Goal: Task Accomplishment & Management: Use online tool/utility

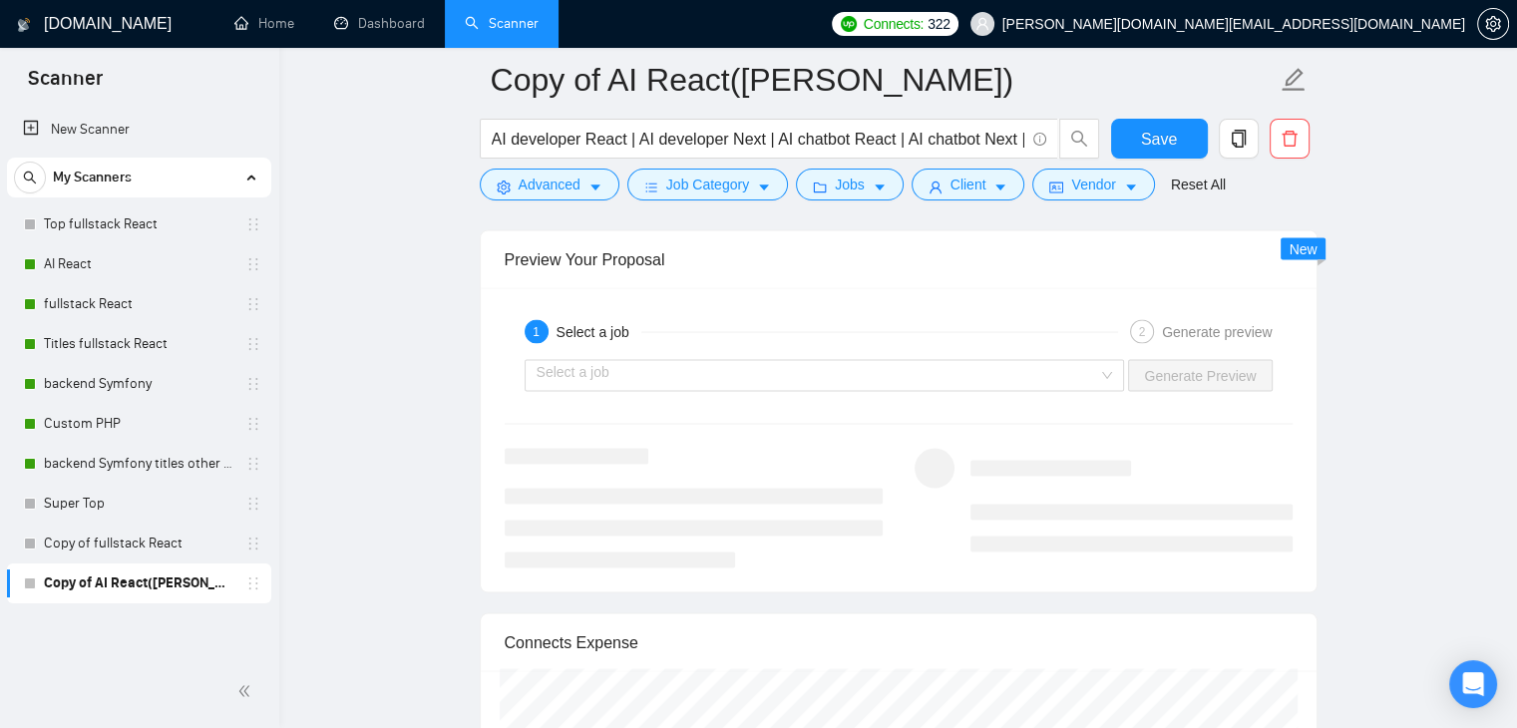
scroll to position [3689, 0]
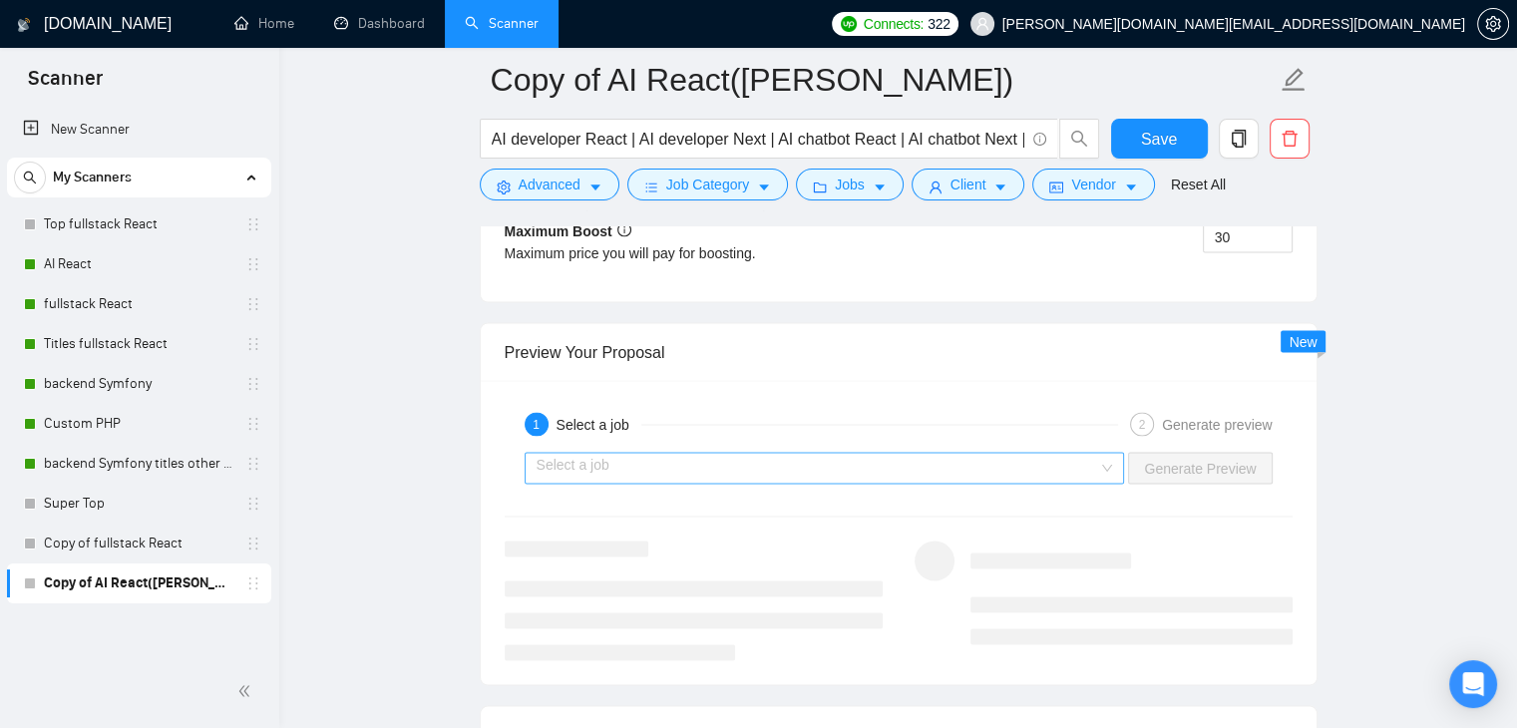
click at [972, 459] on input "search" at bounding box center [817, 468] width 562 height 30
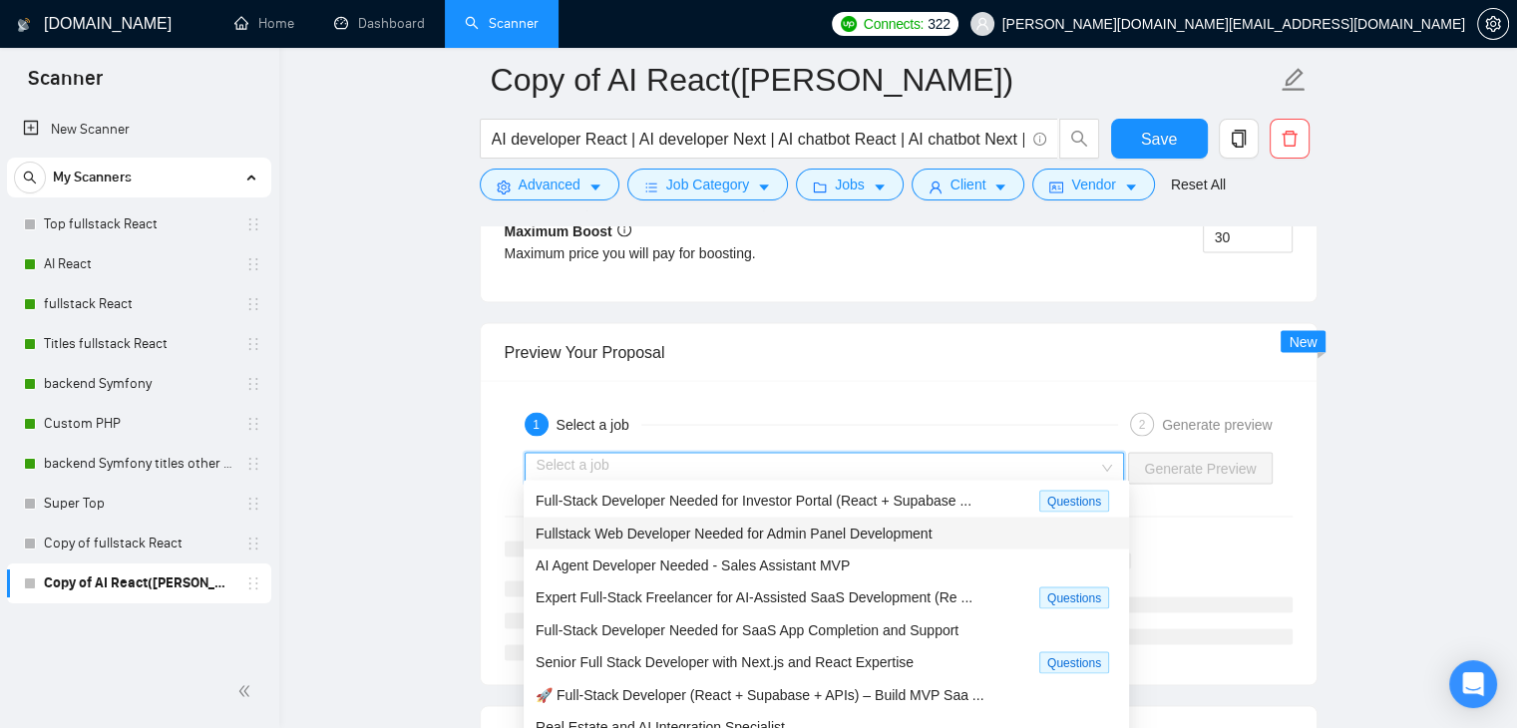
click at [708, 539] on span "Fullstack Web Developer Needed for Admin Panel Development" at bounding box center [733, 533] width 396 height 16
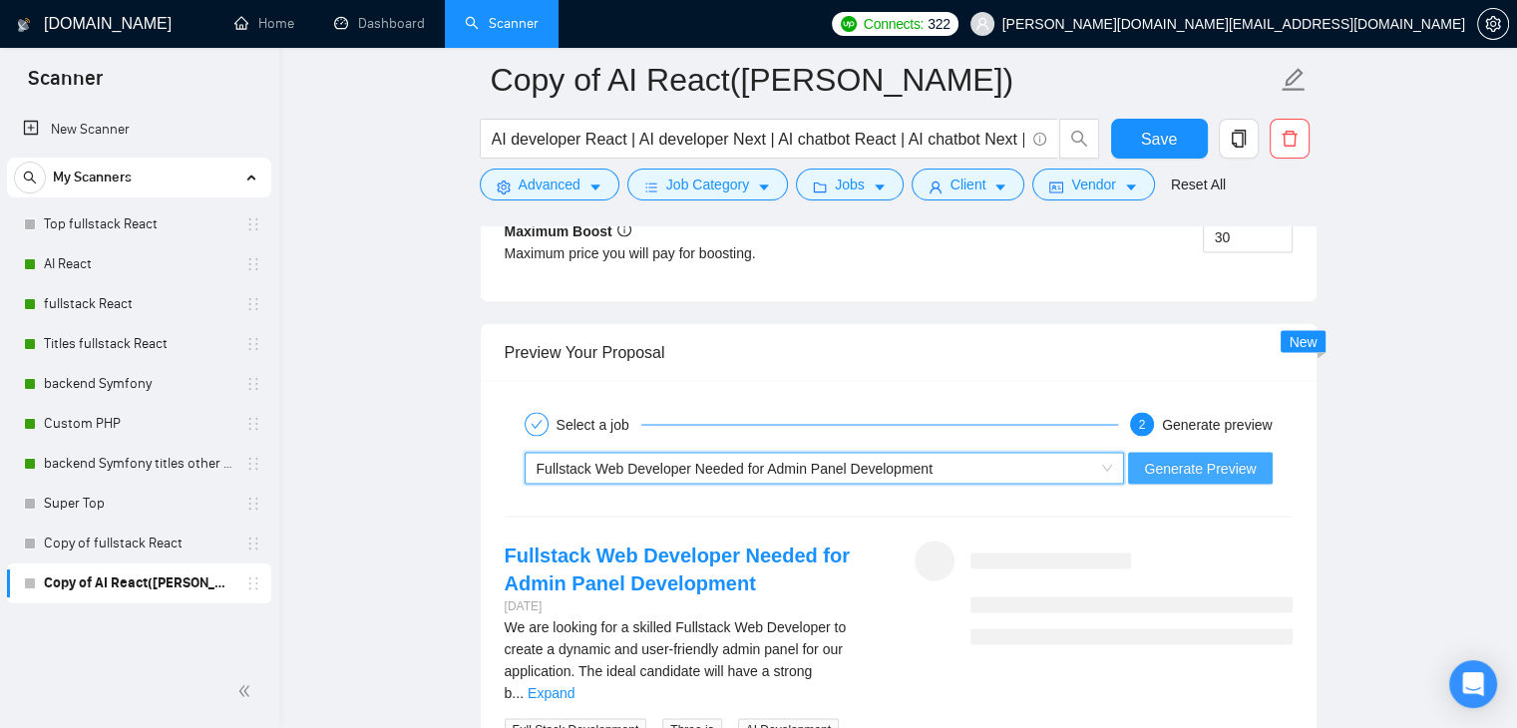
click at [1223, 461] on span "Generate Preview" at bounding box center [1200, 468] width 112 height 22
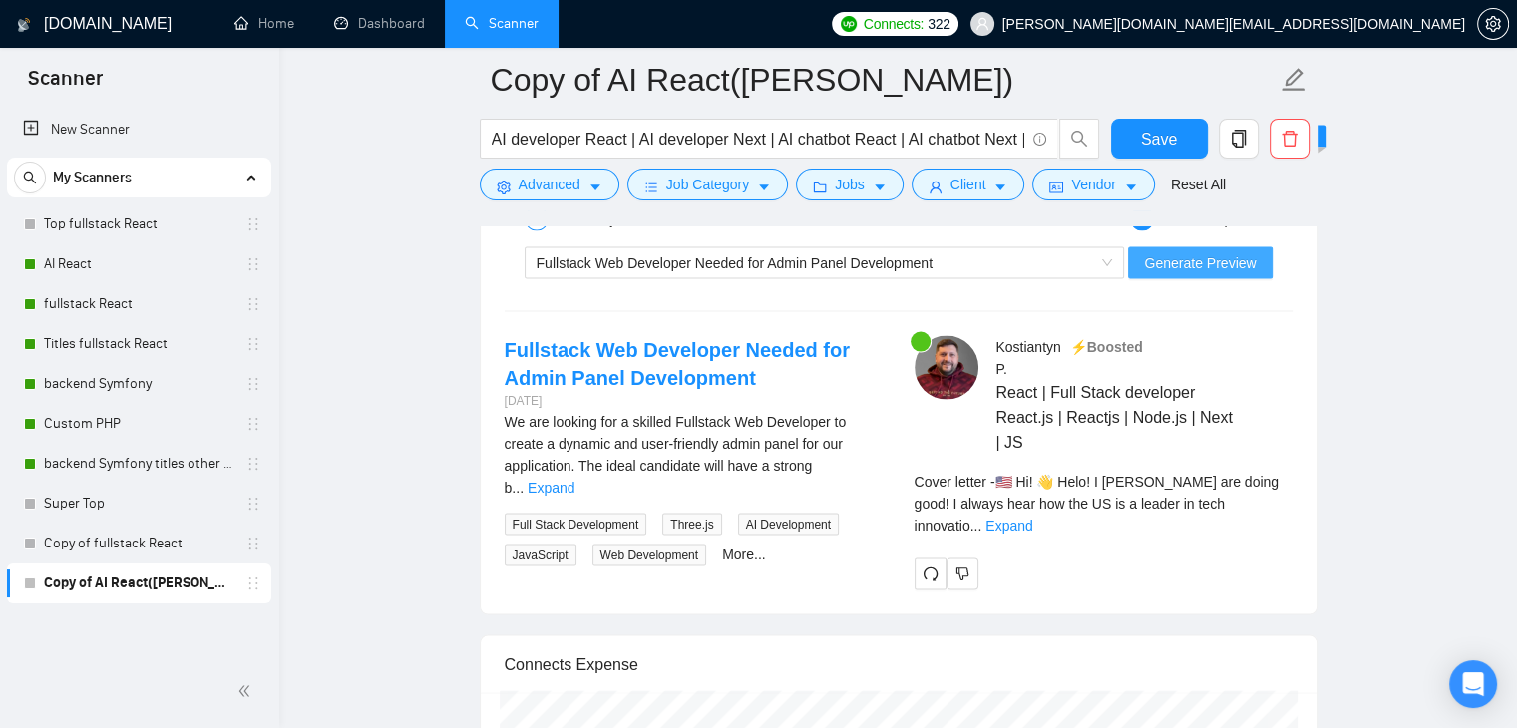
scroll to position [3889, 0]
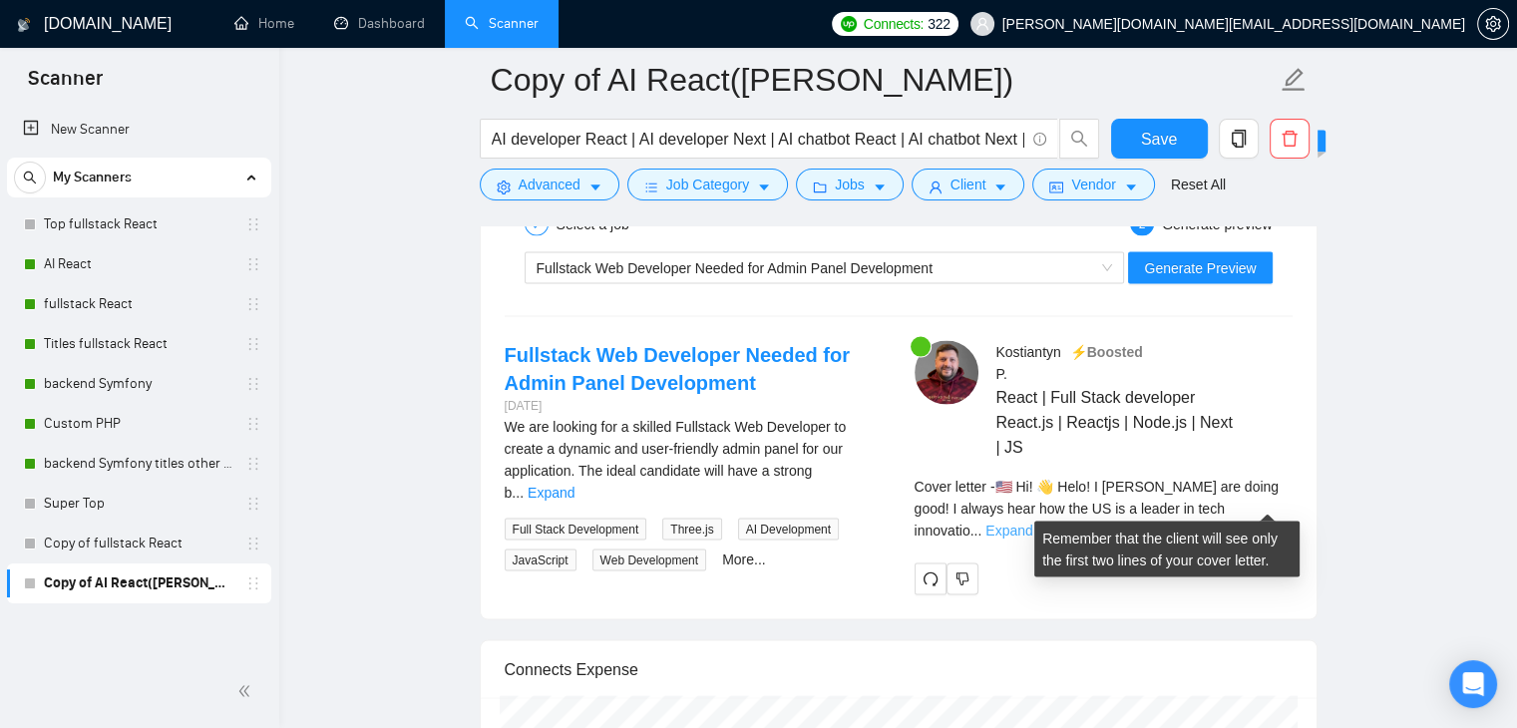
click at [1032, 523] on link "Expand" at bounding box center [1008, 531] width 47 height 16
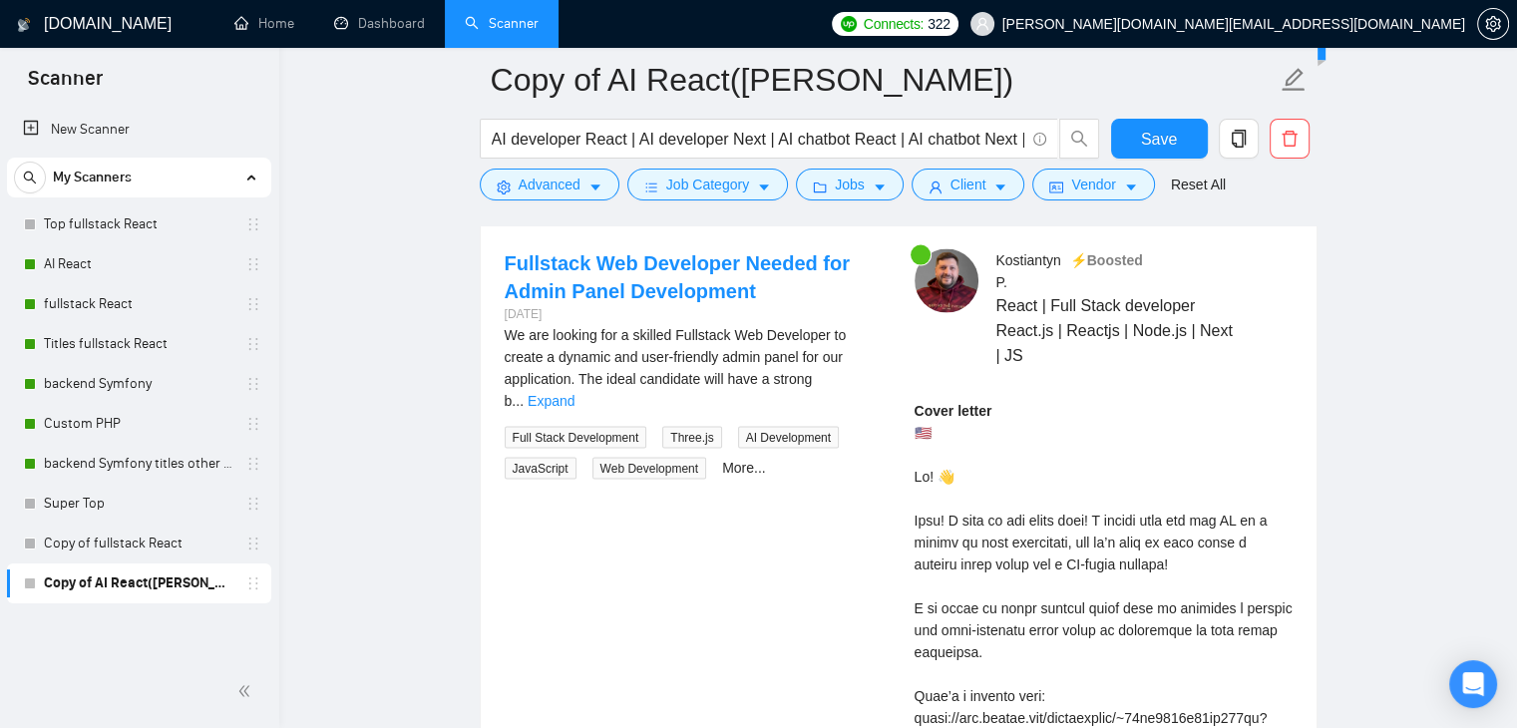
scroll to position [3989, 0]
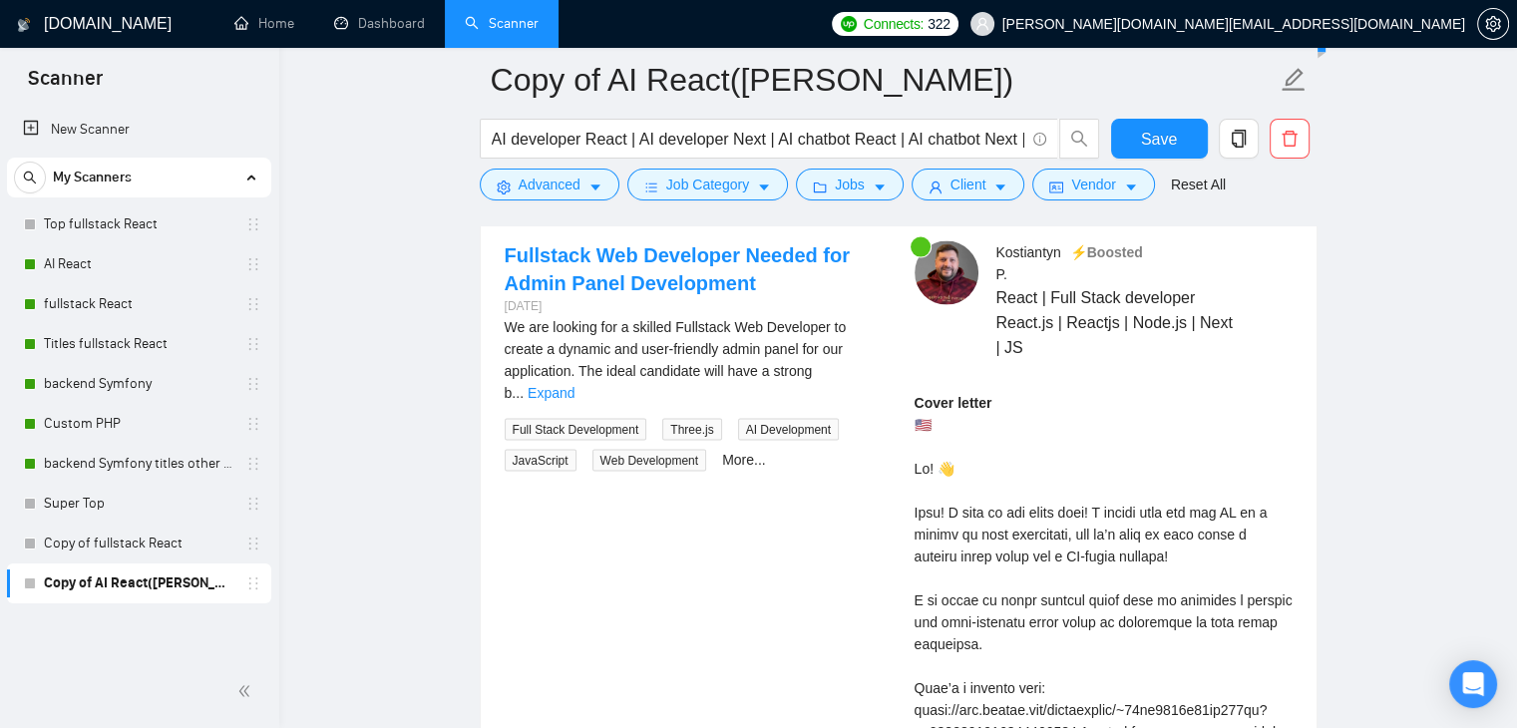
click at [913, 462] on div "Kostiantyn P . ⚡️Boosted React | Full Stack developer React.js | Reactjs | Node…" at bounding box center [1103, 738] width 410 height 994
drag, startPoint x: 910, startPoint y: 420, endPoint x: 953, endPoint y: 464, distance: 61.3
click at [953, 464] on div "Kostiantyn P . ⚡️Boosted React | Full Stack developer React.js | Reactjs | Node…" at bounding box center [1103, 738] width 410 height 994
click at [911, 503] on div "Kostiantyn P . ⚡️Boosted React | Full Stack developer React.js | Reactjs | Node…" at bounding box center [1103, 738] width 410 height 994
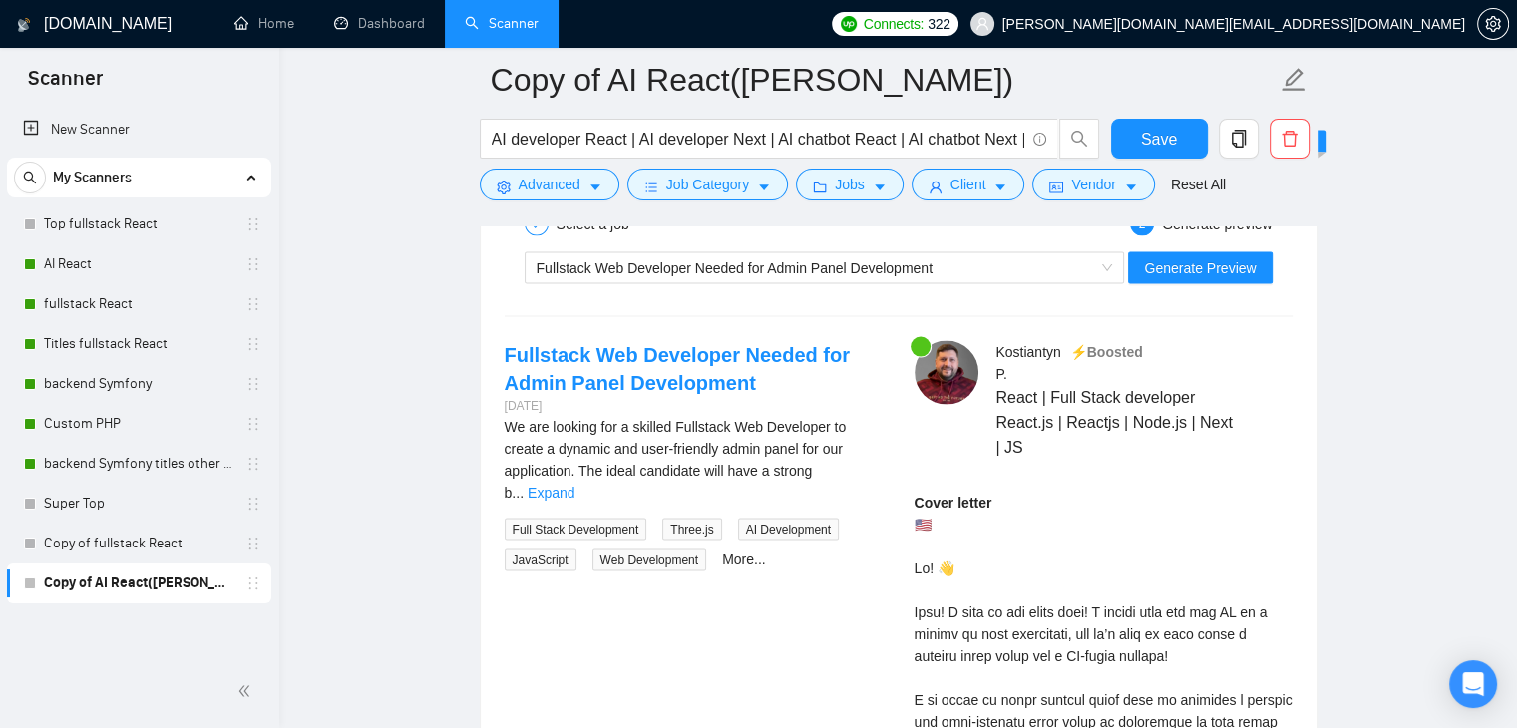
scroll to position [3889, 0]
click at [738, 551] on link "More..." at bounding box center [744, 559] width 44 height 16
click at [870, 472] on div "We are looking for a skilled Fullstack Web Developer to create a dynamic and us…" at bounding box center [694, 460] width 378 height 88
click at [574, 485] on link "Expand" at bounding box center [550, 493] width 47 height 16
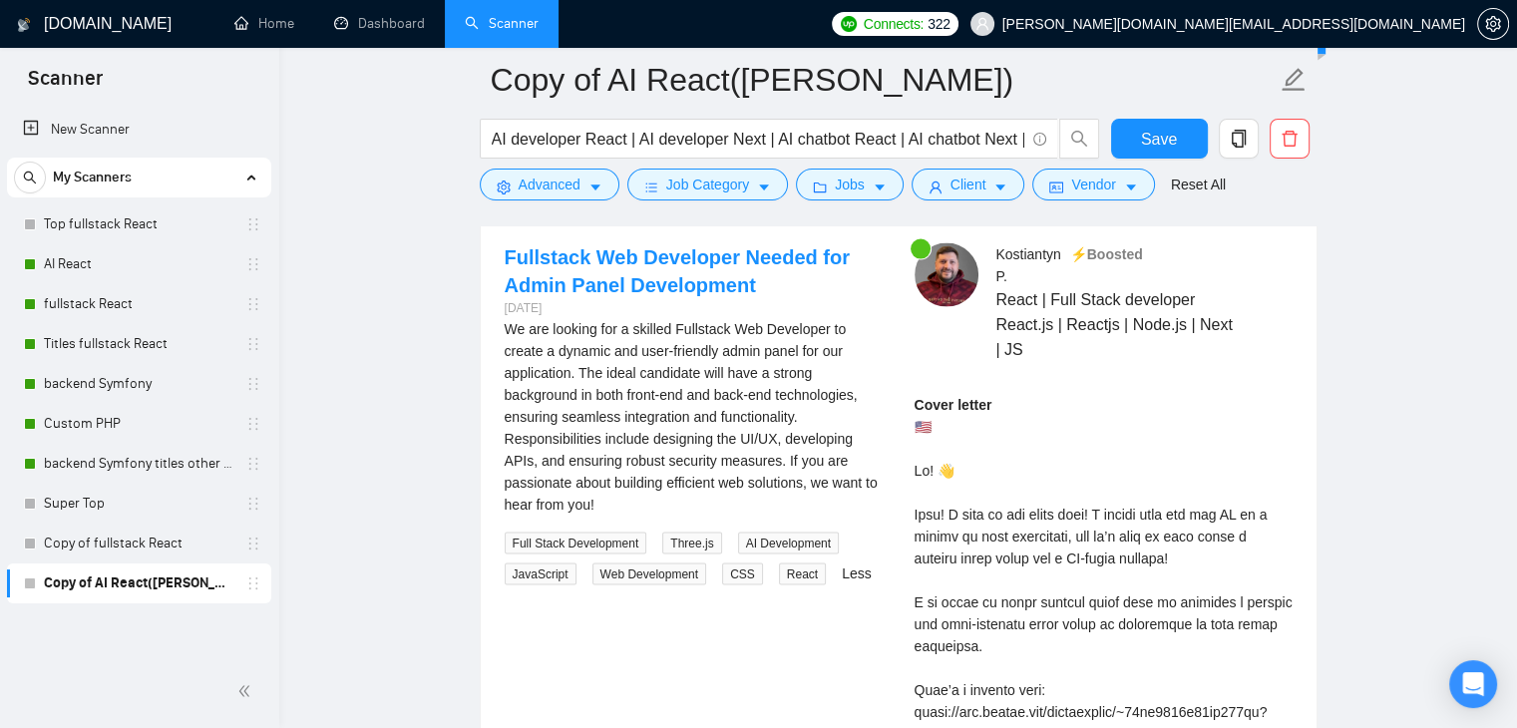
scroll to position [3989, 0]
click at [651, 246] on link "Fullstack Web Developer Needed for Admin Panel Development" at bounding box center [677, 269] width 345 height 50
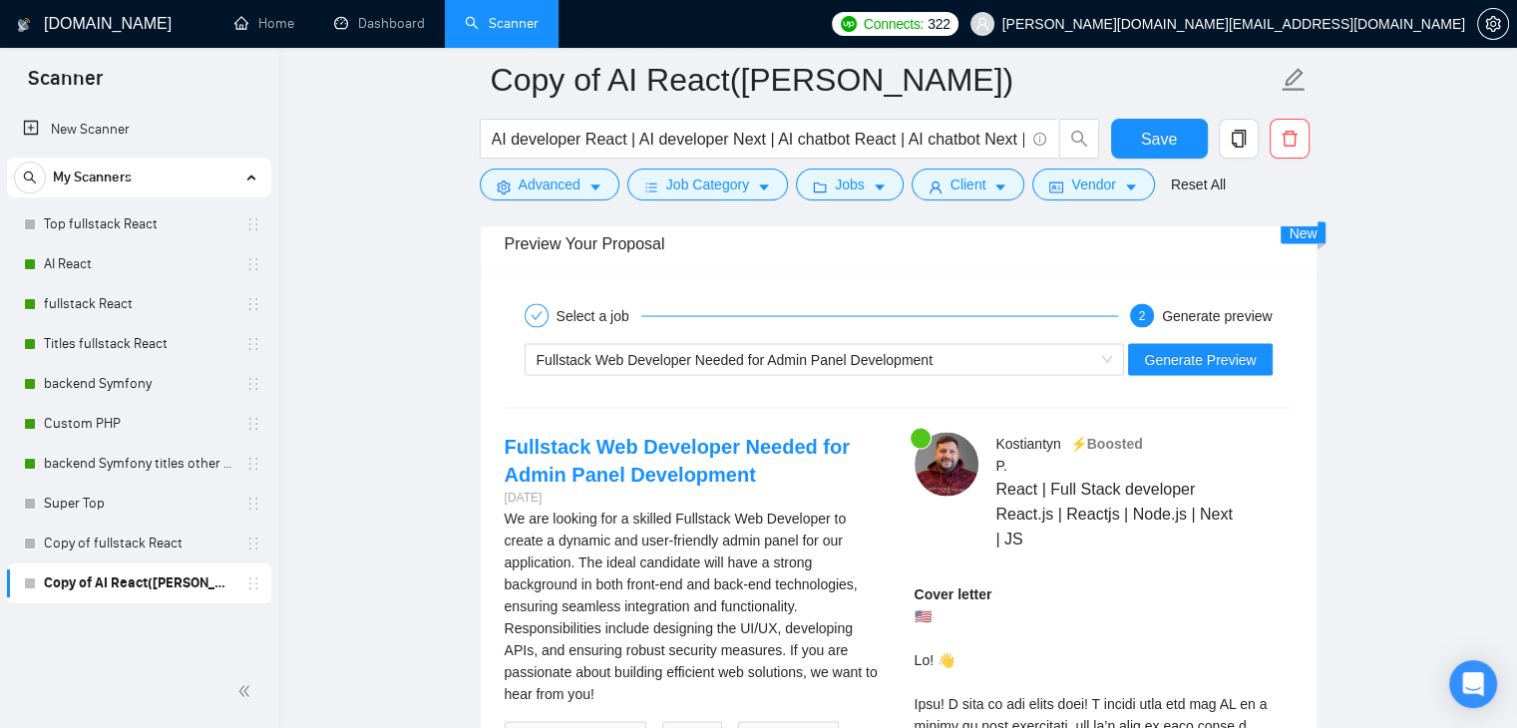
scroll to position [3789, 0]
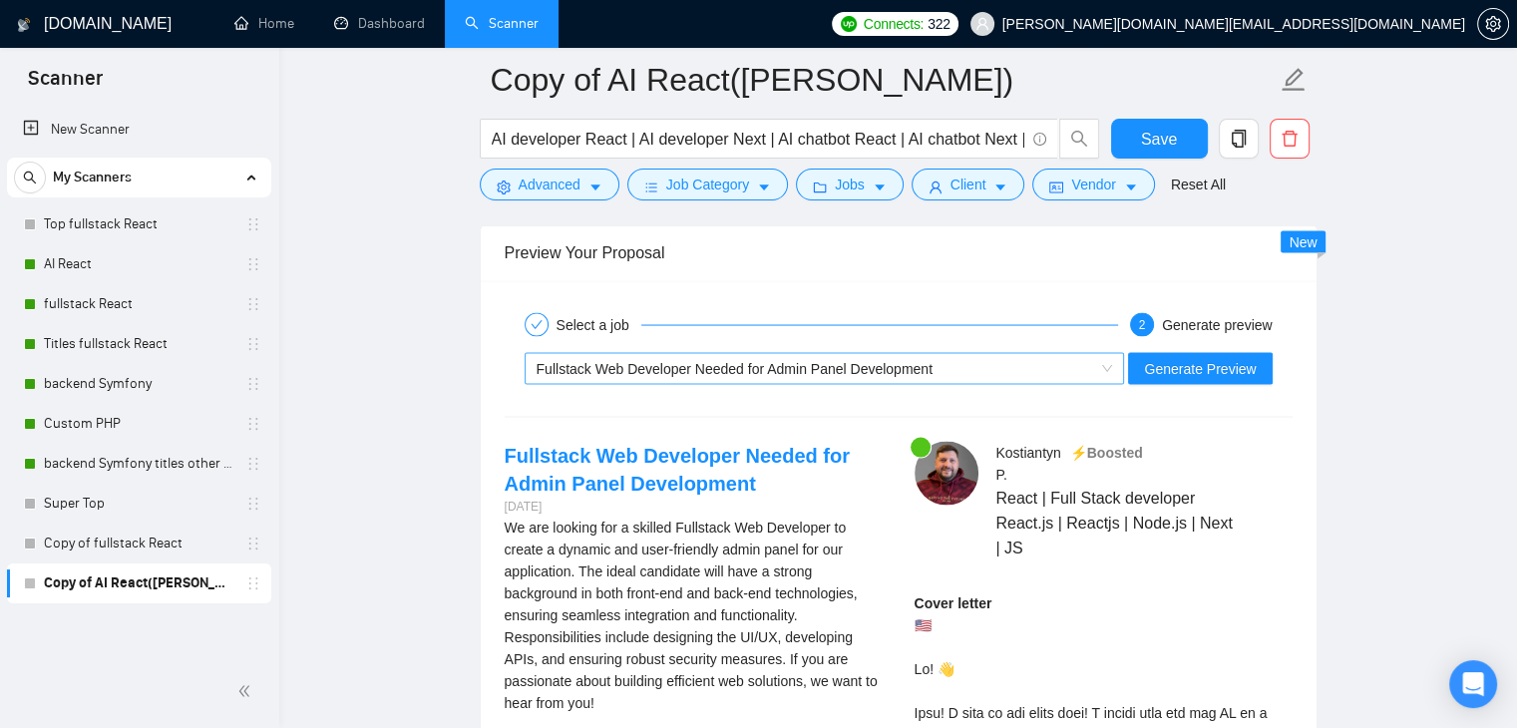
click at [1016, 356] on div "Fullstack Web Developer Needed for Admin Panel Development" at bounding box center [815, 368] width 558 height 30
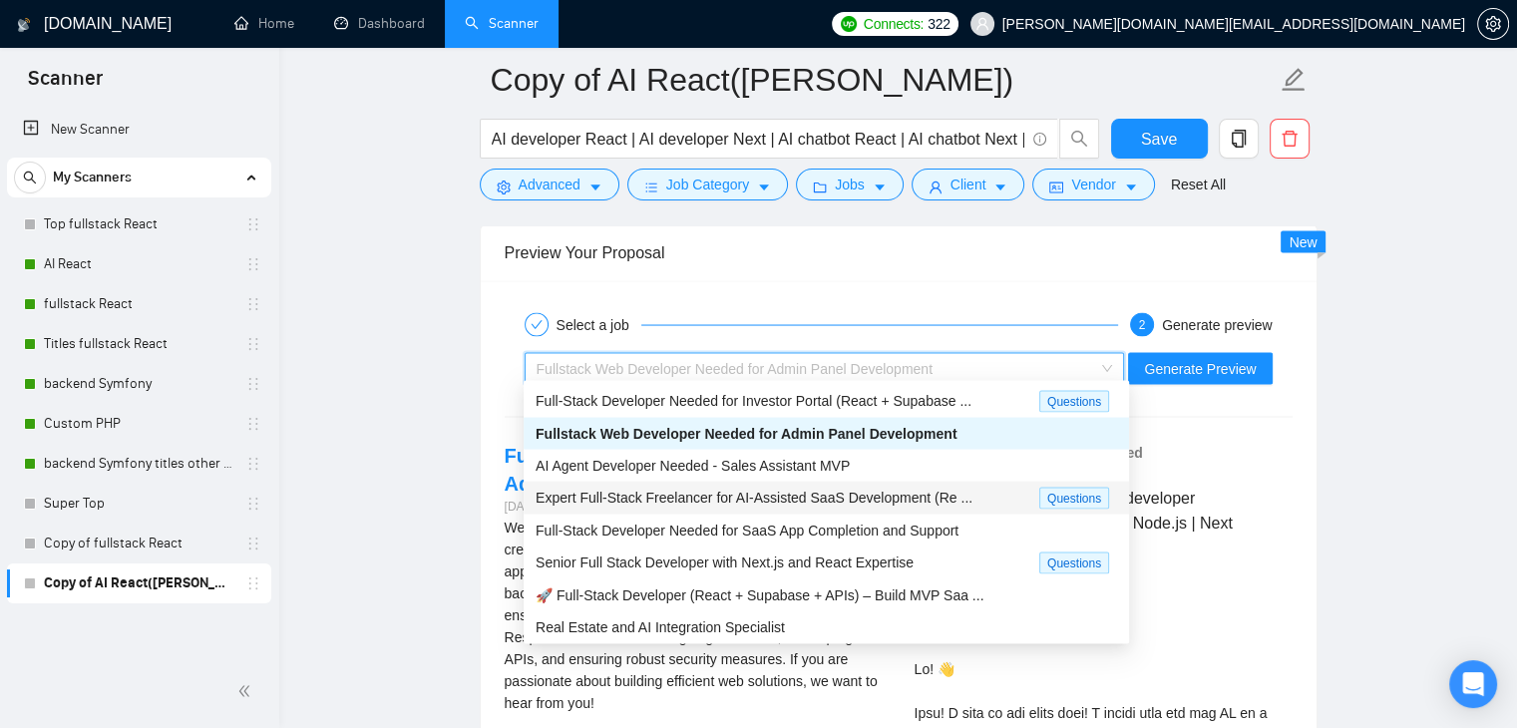
click at [708, 495] on span "Expert Full-Stack Freelancer for AI-Assisted SaaS Development (Re ..." at bounding box center [753, 497] width 437 height 16
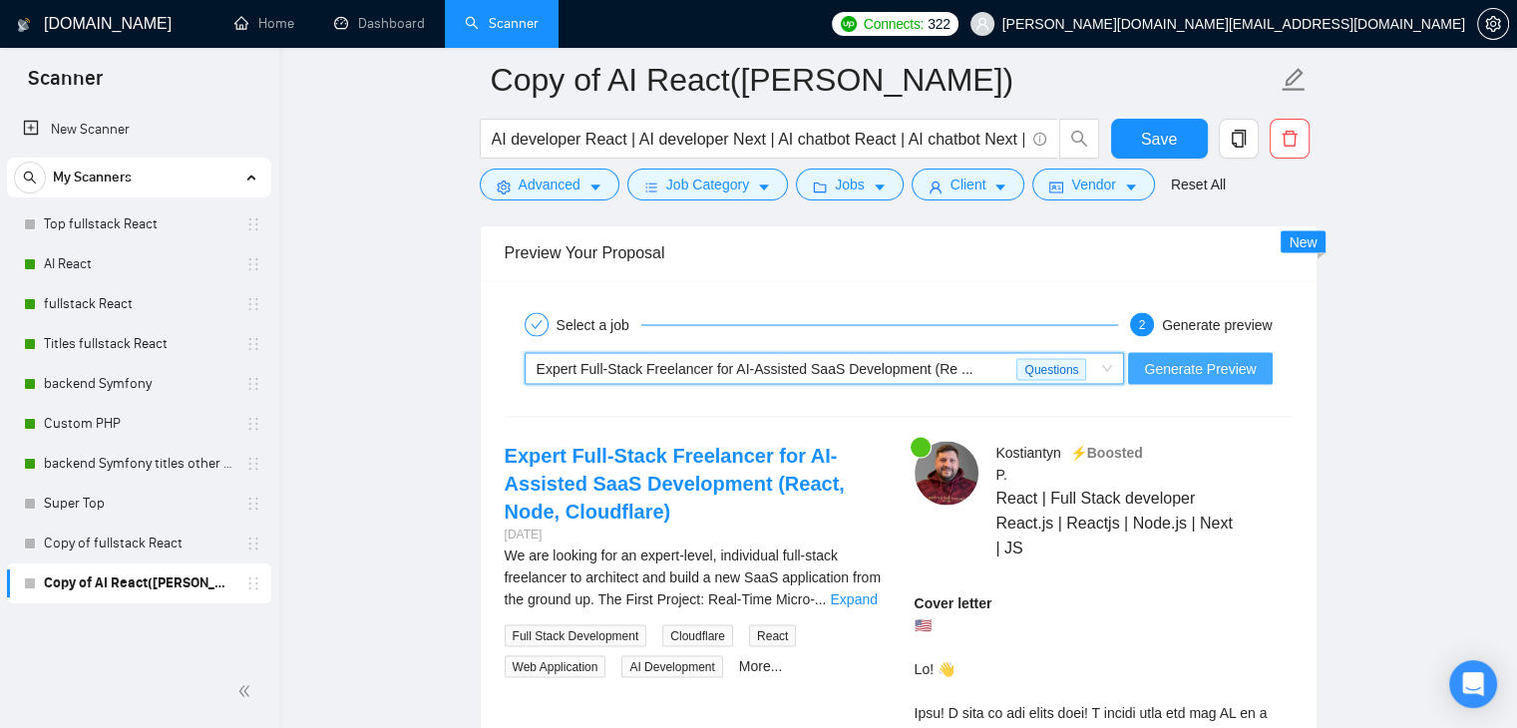
click at [1197, 363] on span "Generate Preview" at bounding box center [1200, 368] width 112 height 22
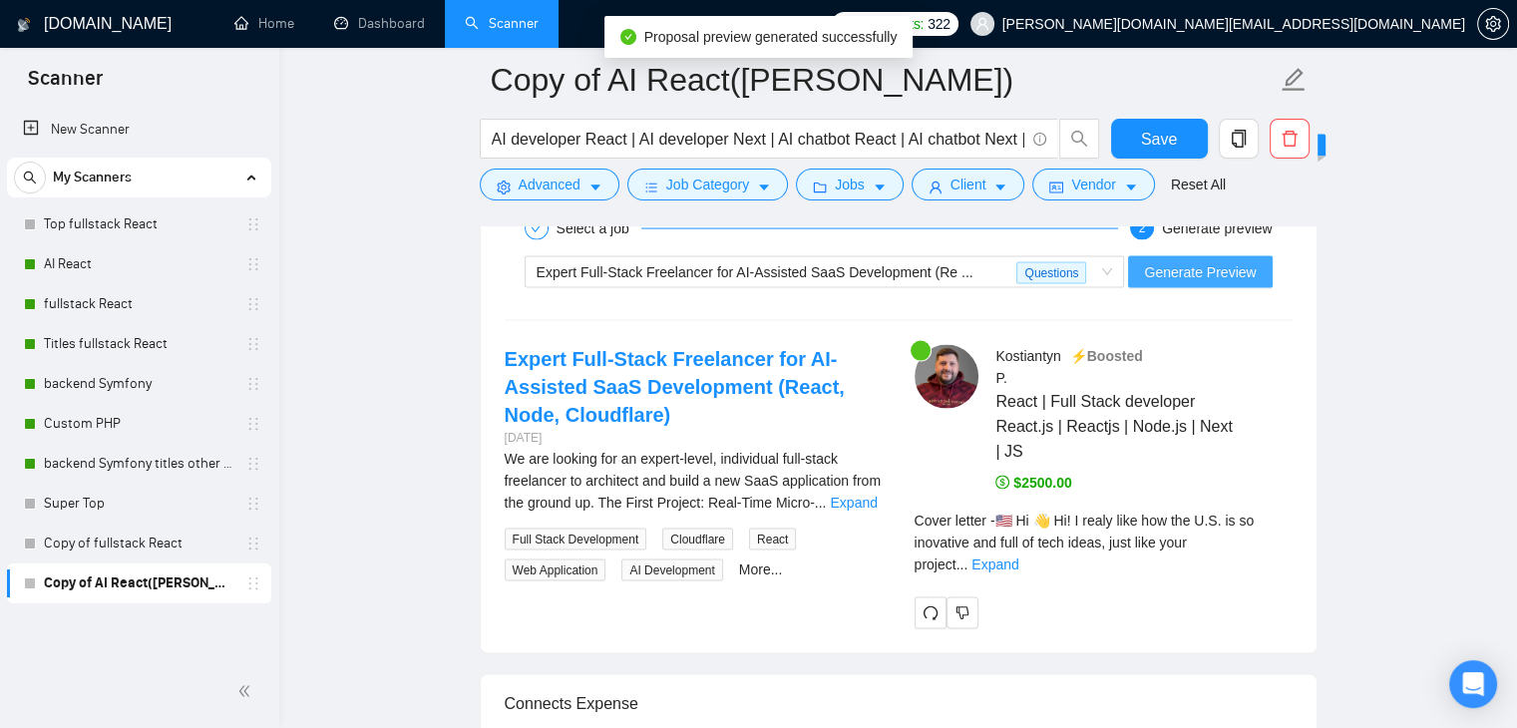
scroll to position [3889, 0]
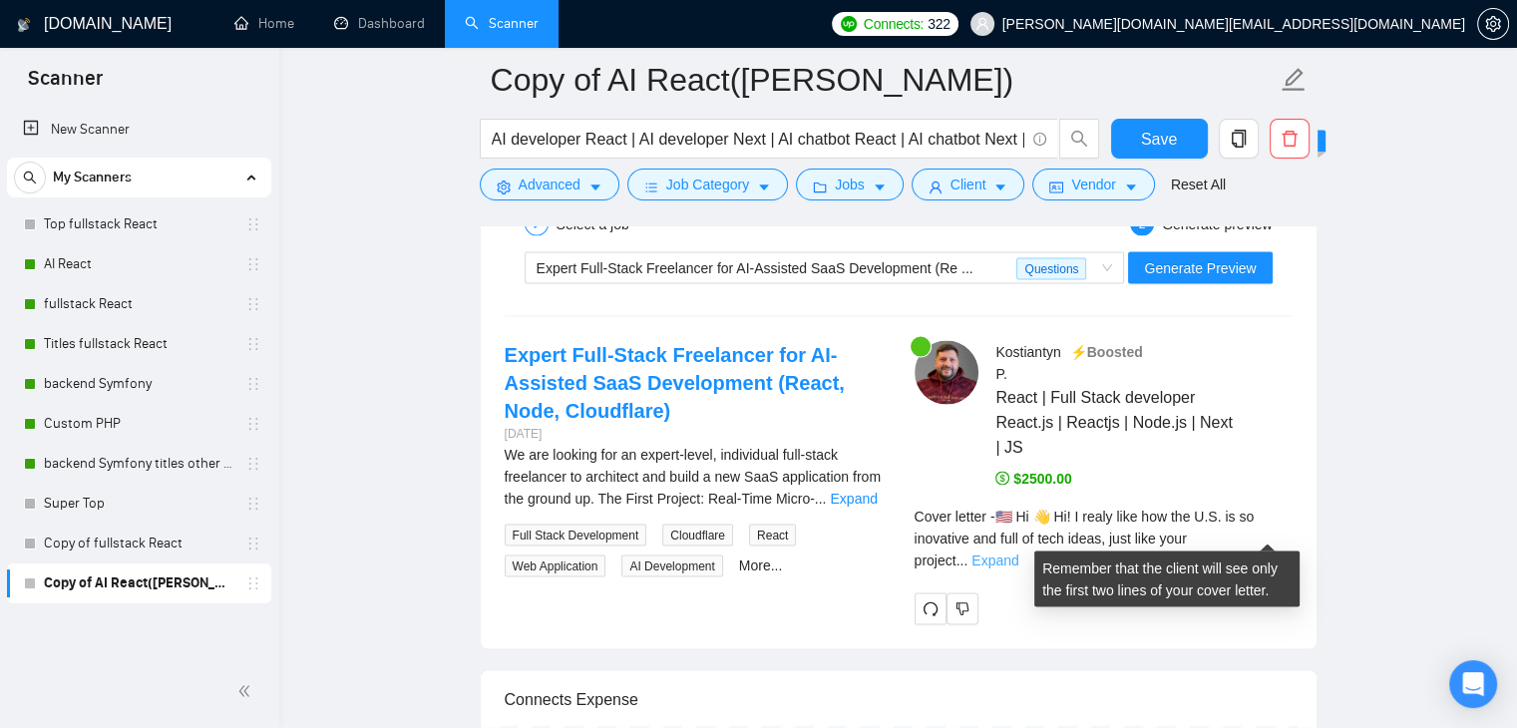
click at [1018, 552] on link "Expand" at bounding box center [994, 560] width 47 height 16
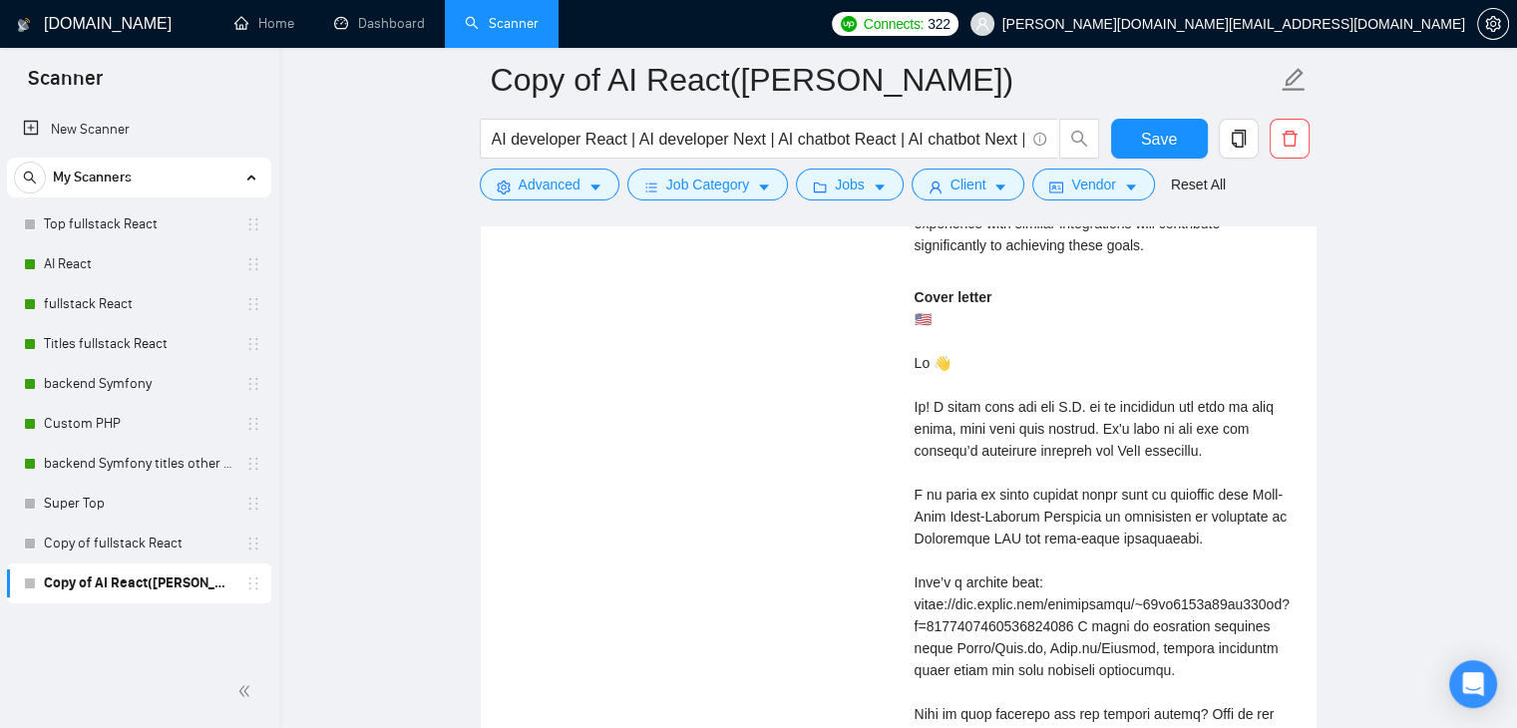
scroll to position [4786, 0]
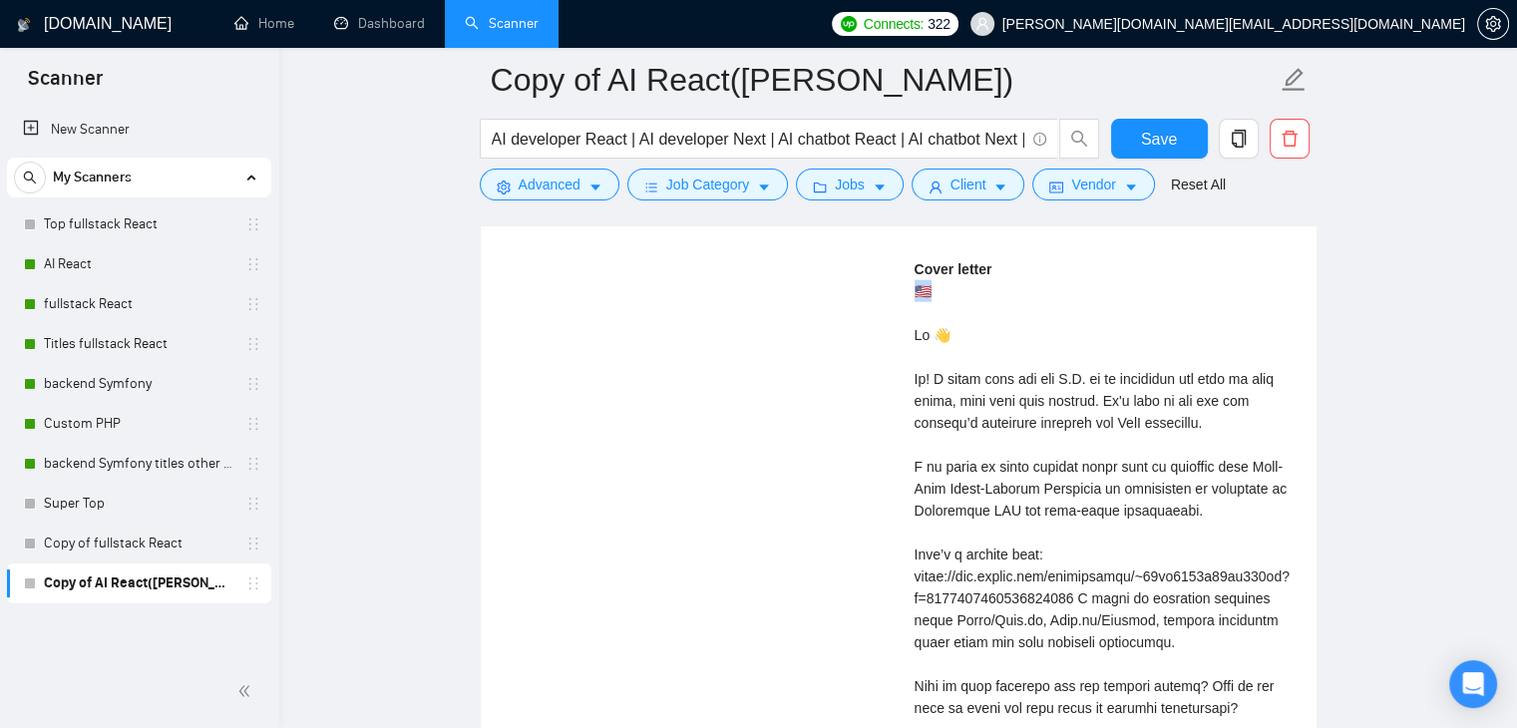
drag, startPoint x: 923, startPoint y: 284, endPoint x: 910, endPoint y: 283, distance: 13.0
click at [910, 283] on div "Kostiantyn P . ⚡️Boosted React | Full Stack developer React.js | Reactjs | Node…" at bounding box center [1103, 295] width 410 height 1702
drag, startPoint x: 961, startPoint y: 329, endPoint x: 903, endPoint y: 328, distance: 57.8
click at [903, 328] on div "Kostiantyn P . ⚡️Boosted React | Full Stack developer React.js | Reactjs | Node…" at bounding box center [1103, 295] width 410 height 1702
click at [949, 331] on div "Cover letter" at bounding box center [1103, 675] width 378 height 834
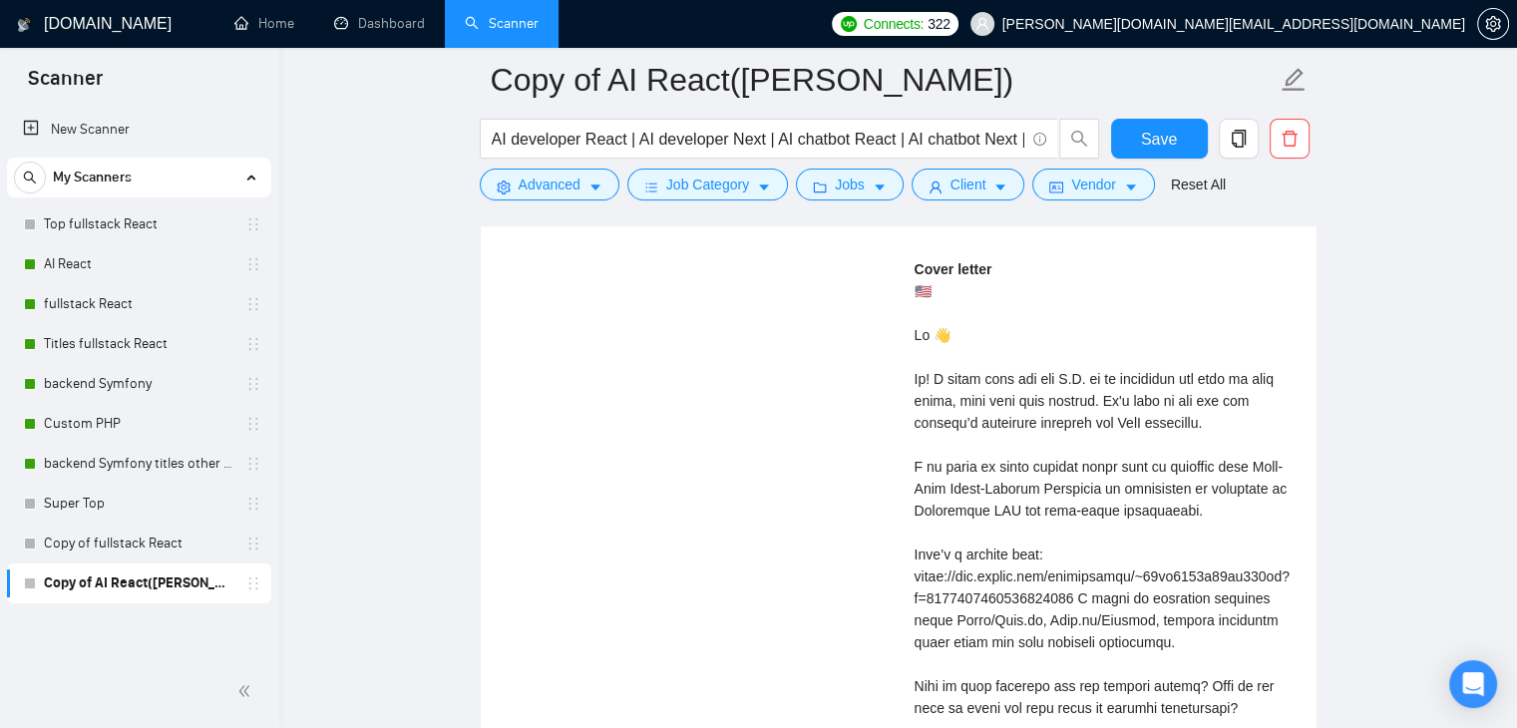
click at [947, 328] on div "Cover letter" at bounding box center [1103, 675] width 378 height 834
drag, startPoint x: 945, startPoint y: 329, endPoint x: 931, endPoint y: 329, distance: 14.0
click at [931, 329] on div "Cover letter" at bounding box center [1103, 675] width 378 height 834
click at [914, 372] on div "Cover letter" at bounding box center [1103, 675] width 378 height 834
click at [1018, 372] on div "Cover letter" at bounding box center [1103, 675] width 378 height 834
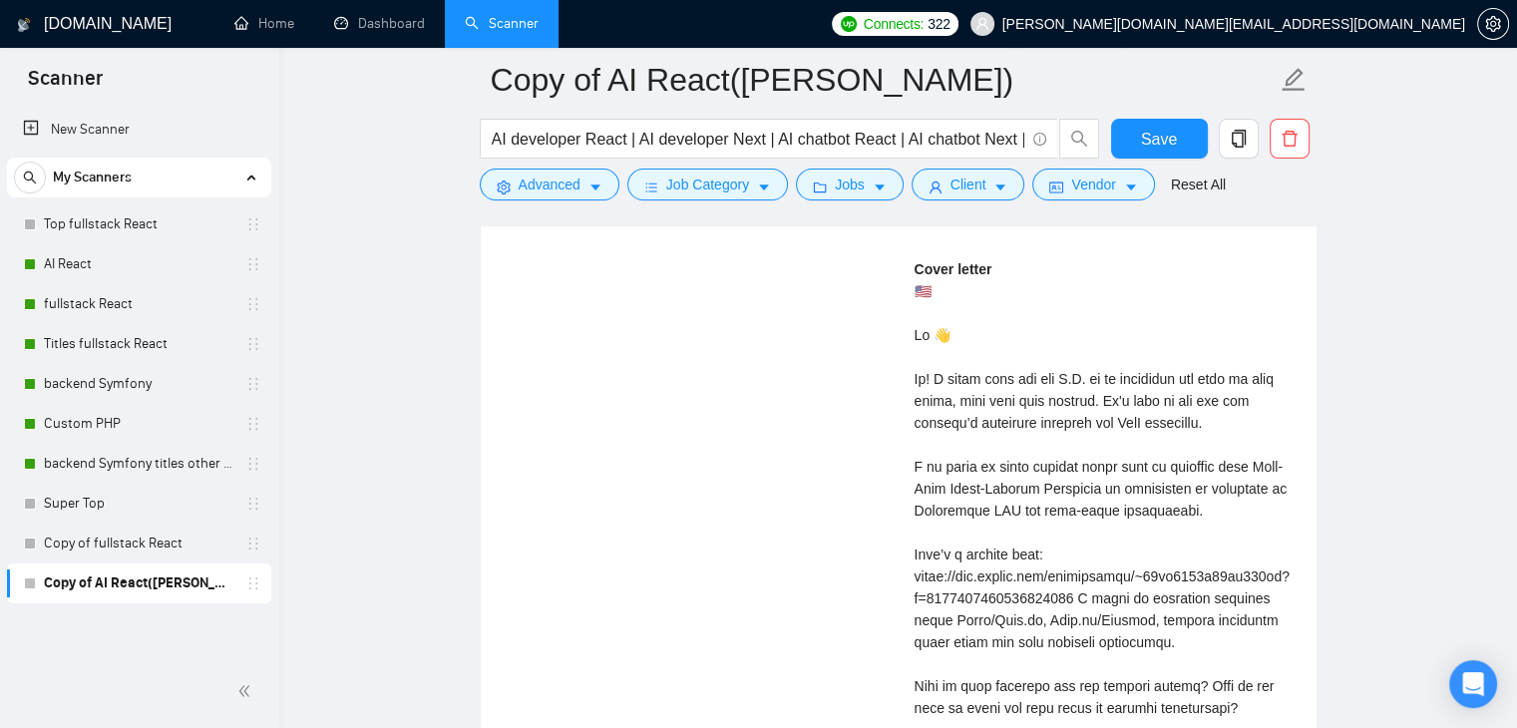
click at [1074, 373] on div "Cover letter" at bounding box center [1103, 675] width 378 height 834
click at [1093, 371] on div "Cover letter" at bounding box center [1103, 675] width 378 height 834
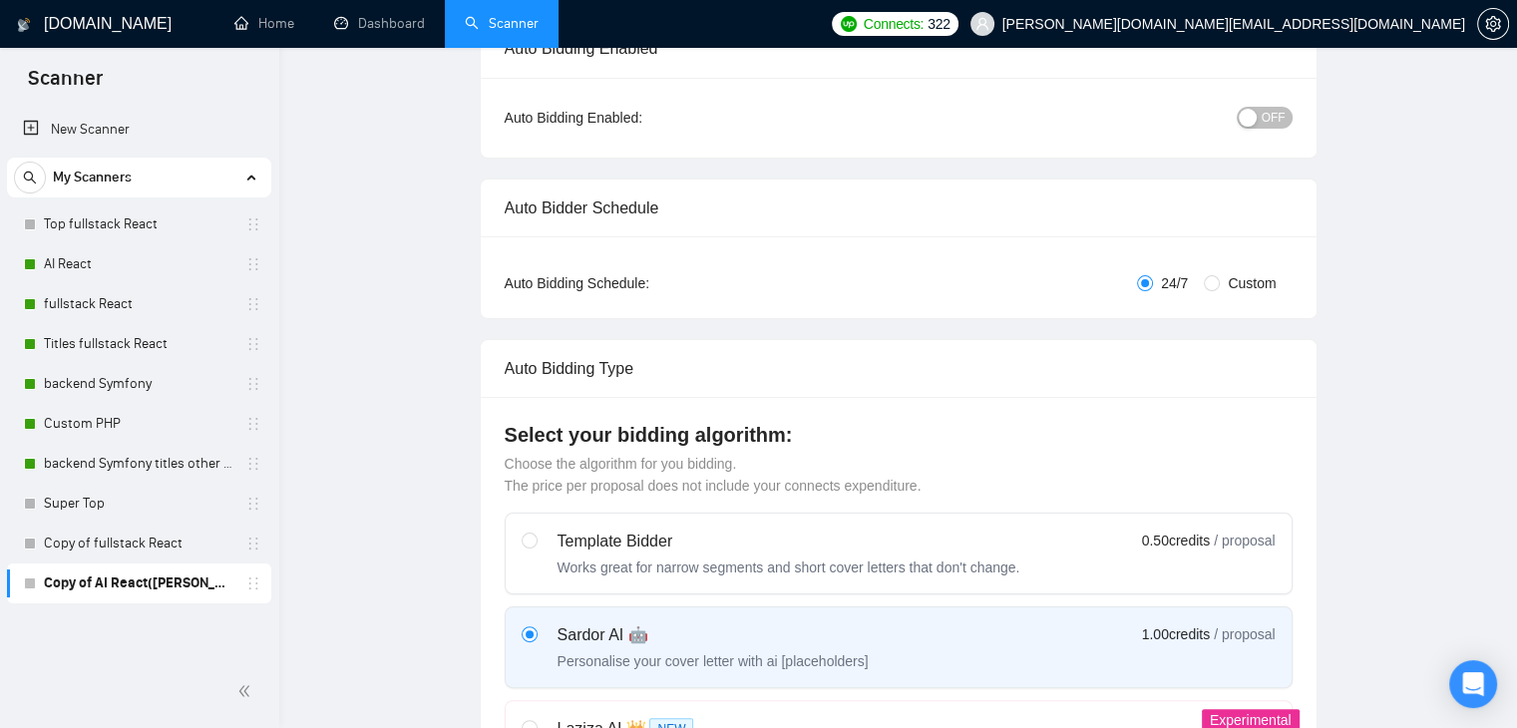
scroll to position [0, 0]
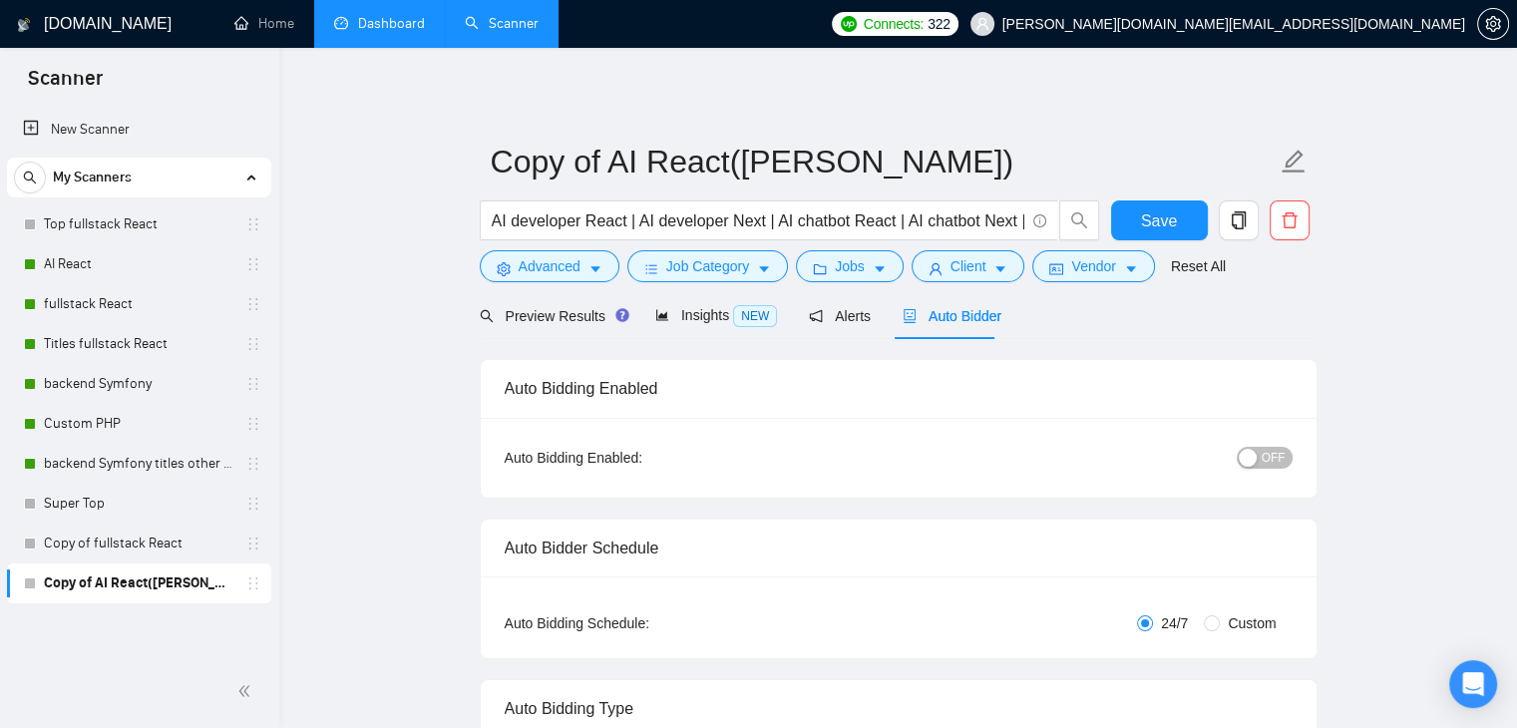
click at [389, 15] on link "Dashboard" at bounding box center [379, 23] width 91 height 17
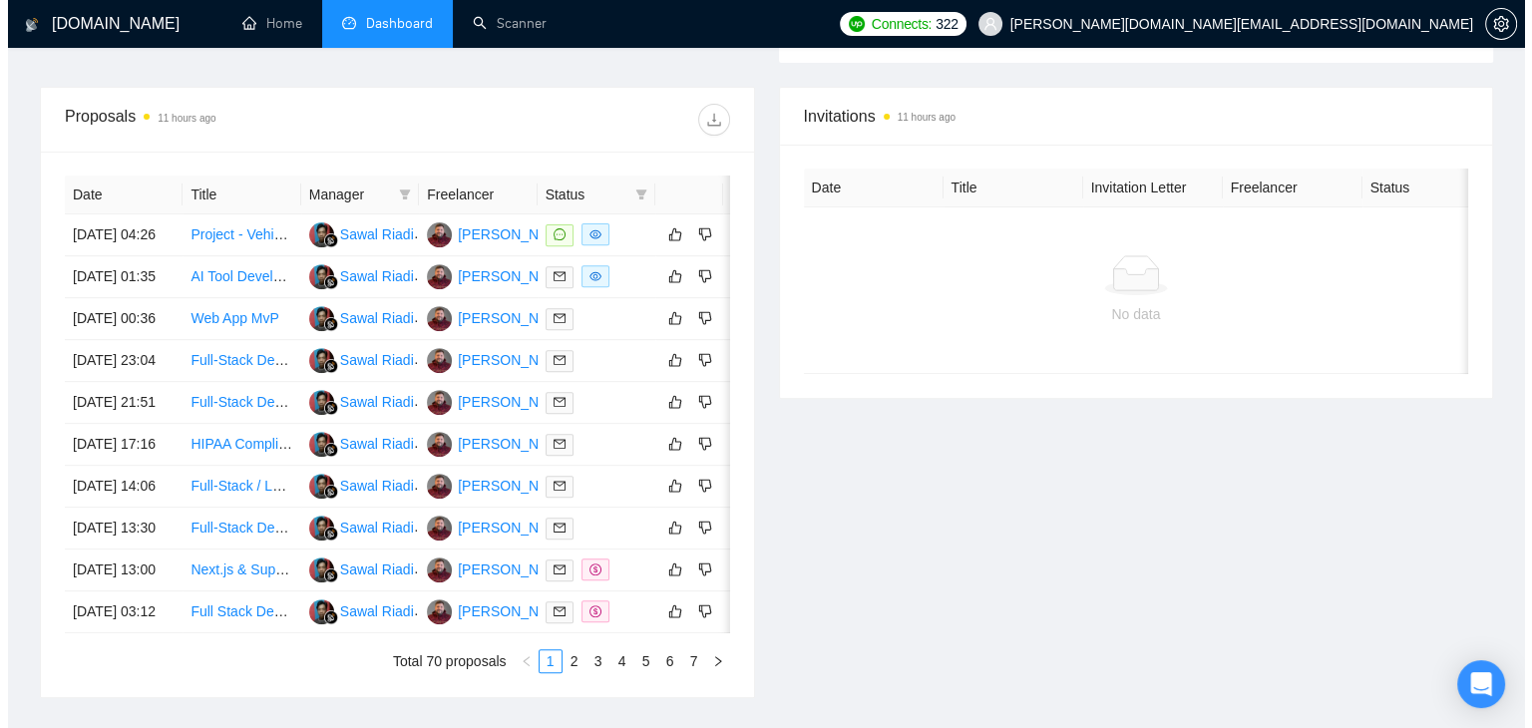
scroll to position [698, 0]
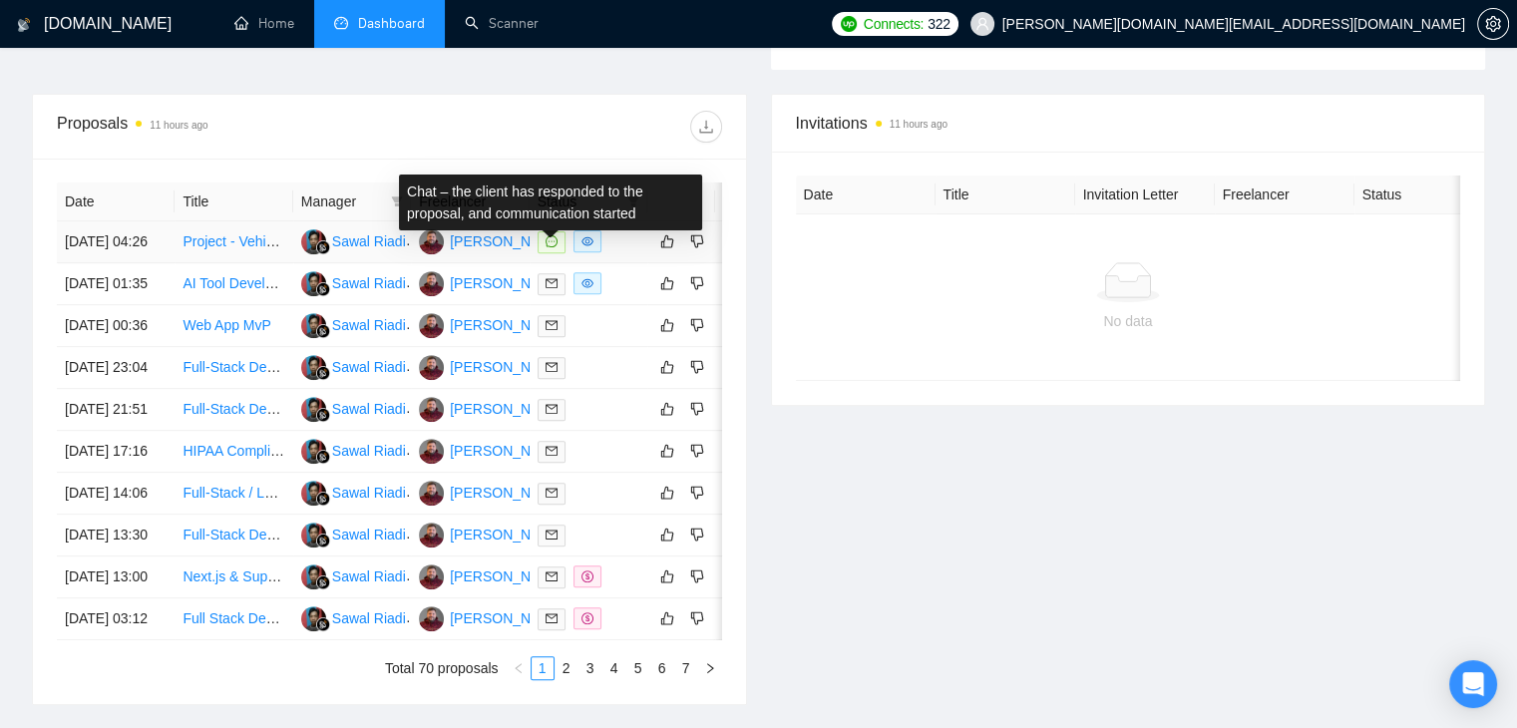
click at [553, 247] on icon "message" at bounding box center [551, 241] width 12 height 12
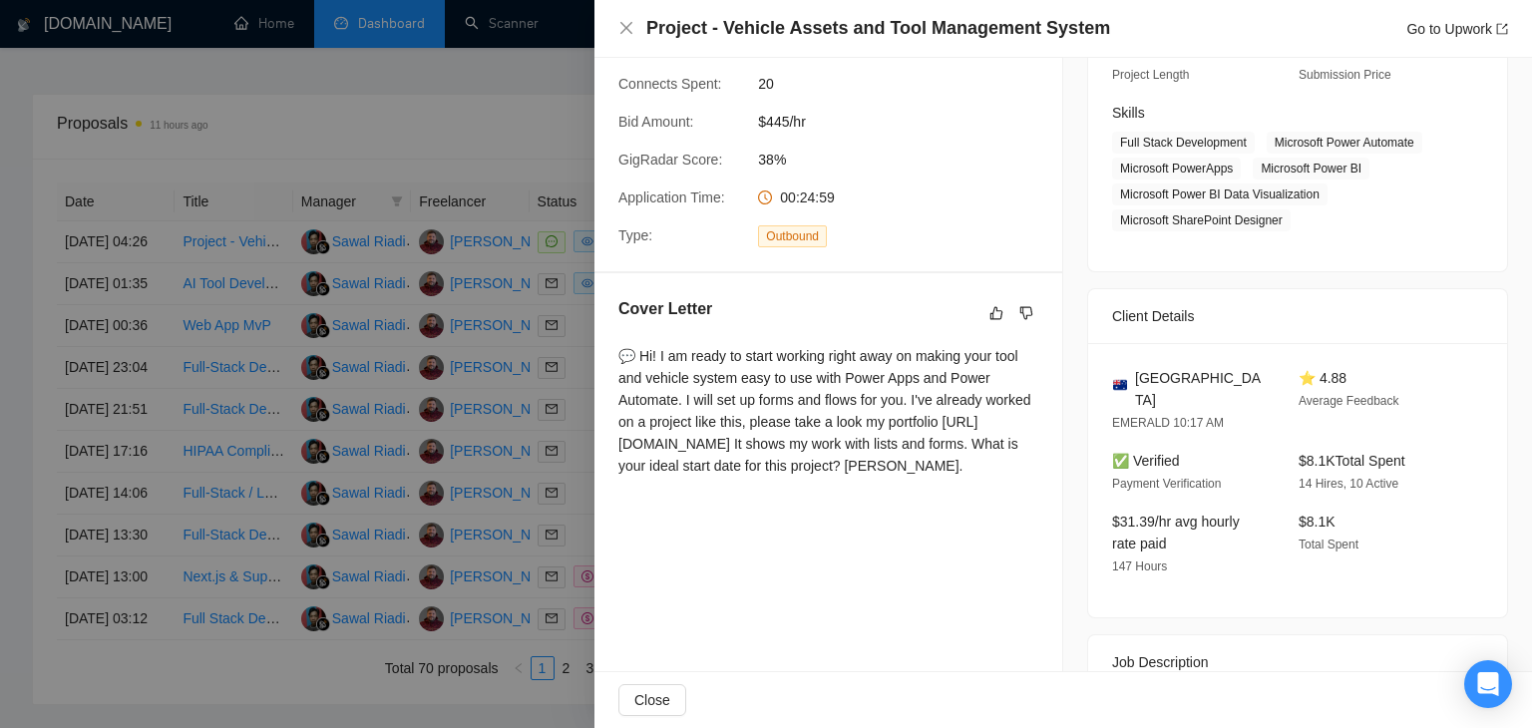
scroll to position [275, 0]
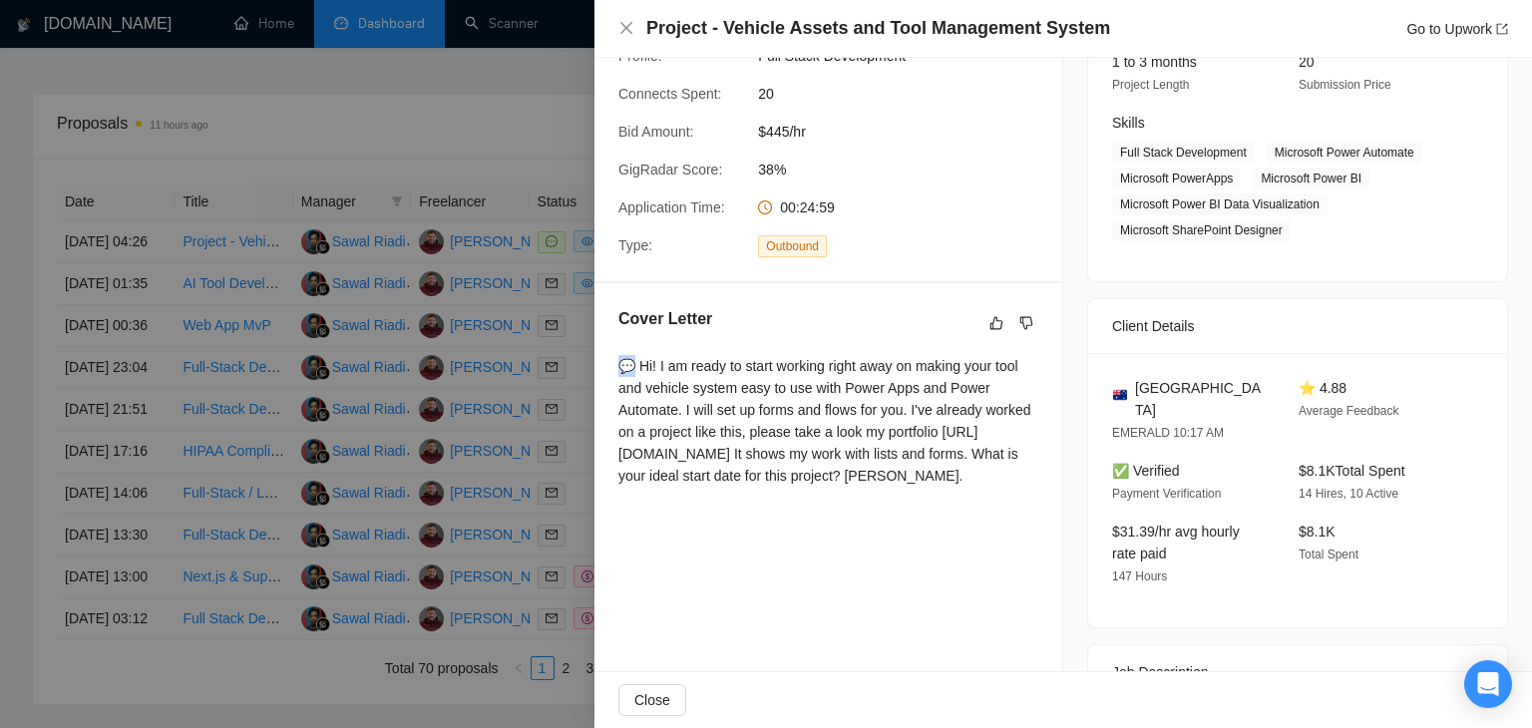
drag, startPoint x: 636, startPoint y: 368, endPoint x: 614, endPoint y: 367, distance: 22.0
click at [614, 367] on div "Cover Letter 💬 Hi! I am ready to start working right away on making your tool a…" at bounding box center [828, 400] width 468 height 235
click at [690, 400] on div "💬 Hi! I am ready to start working right away on making your tool and vehicle sy…" at bounding box center [828, 421] width 420 height 132
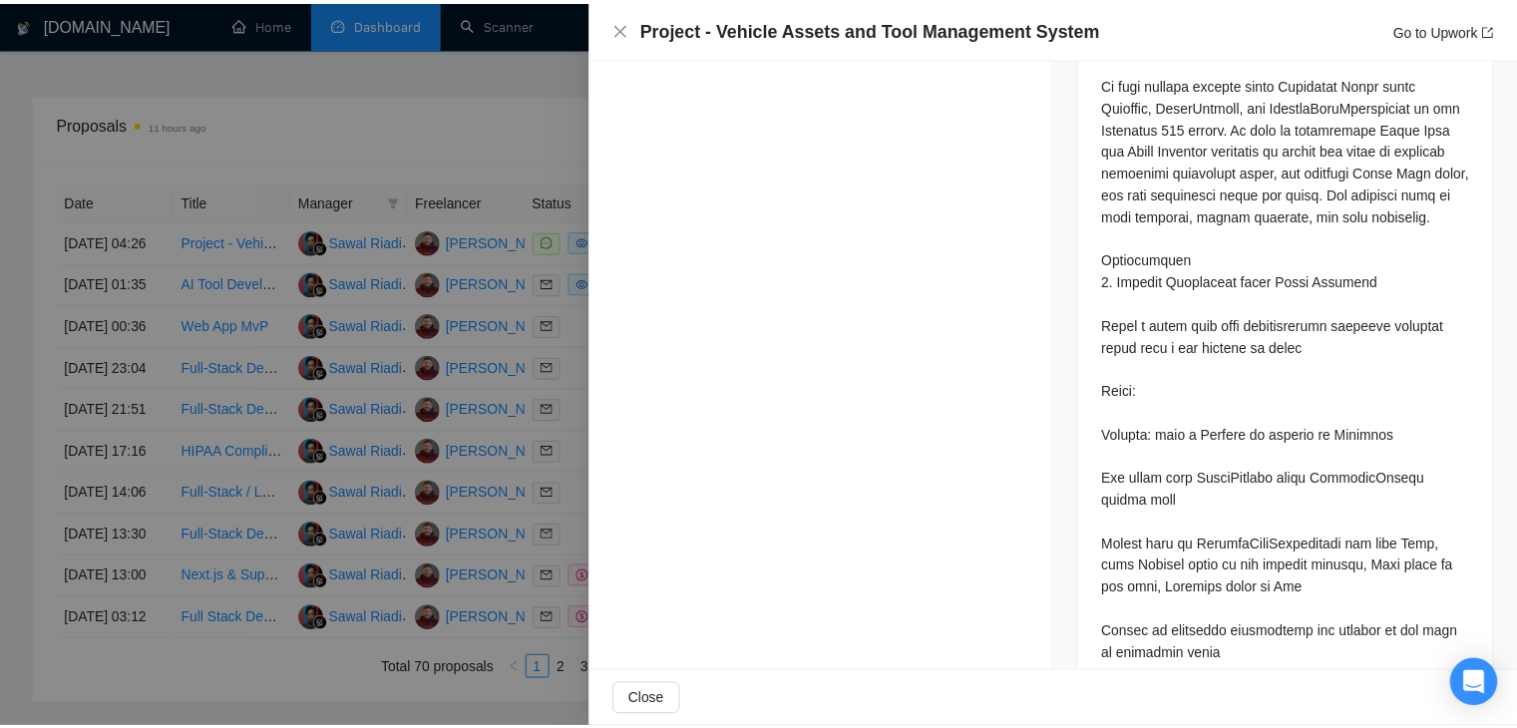
scroll to position [1097, 0]
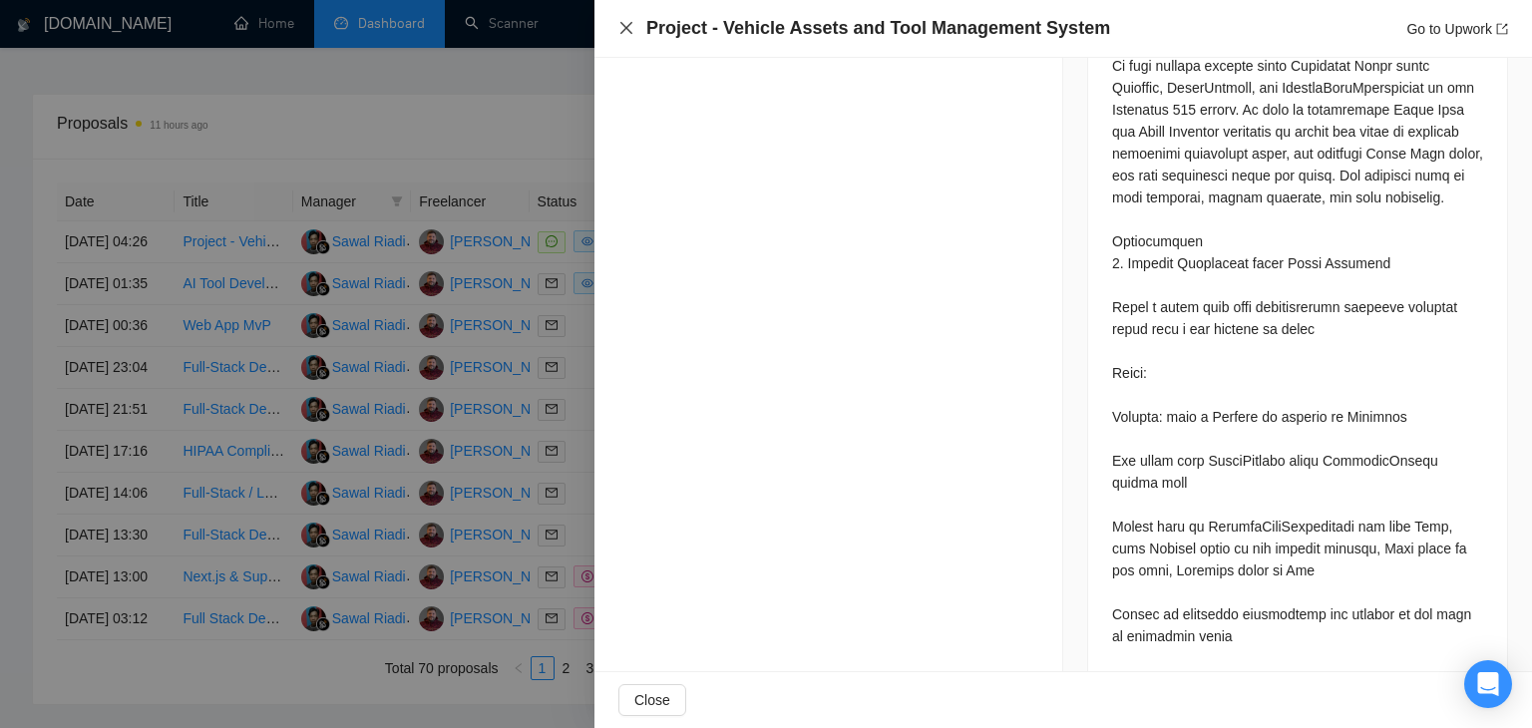
click at [629, 31] on icon "close" at bounding box center [626, 28] width 12 height 12
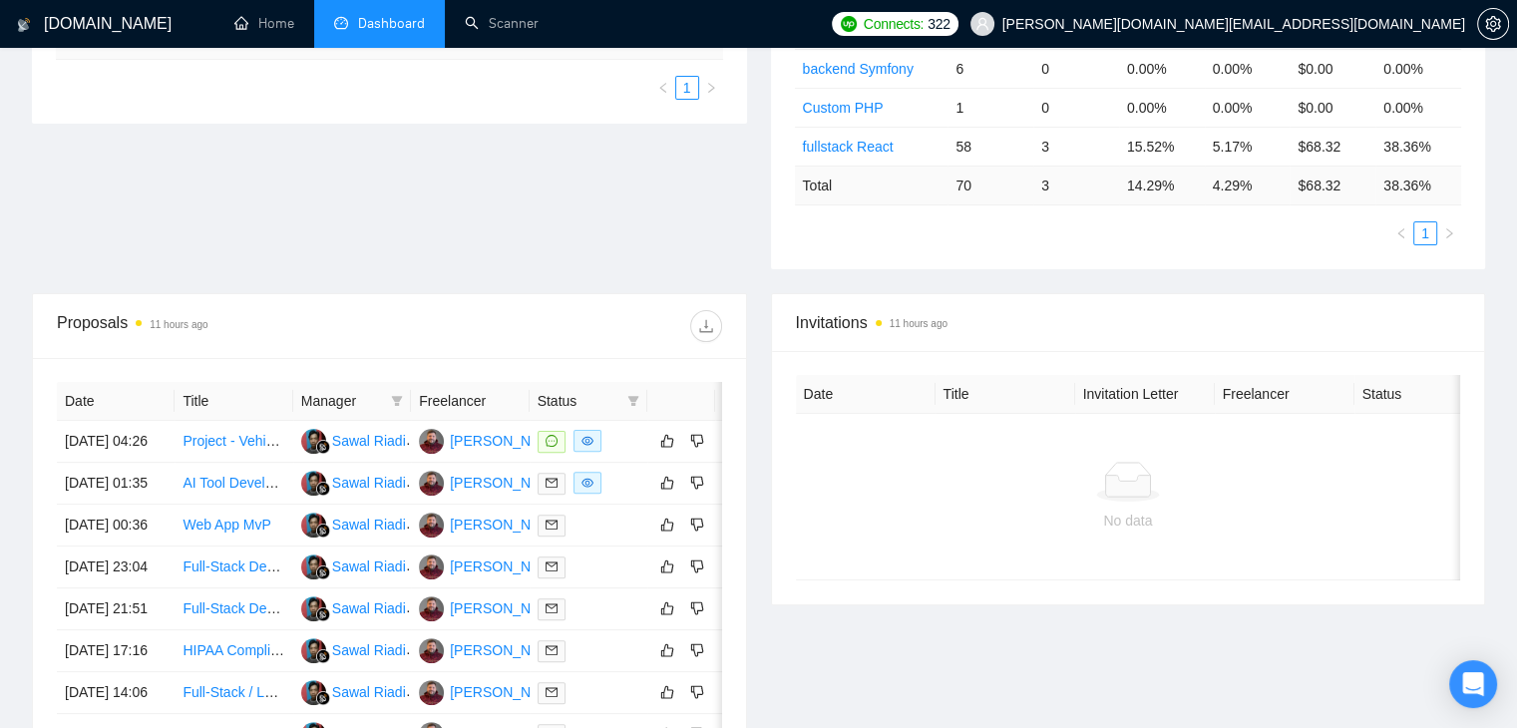
scroll to position [0, 0]
